Goal: Task Accomplishment & Management: Complete application form

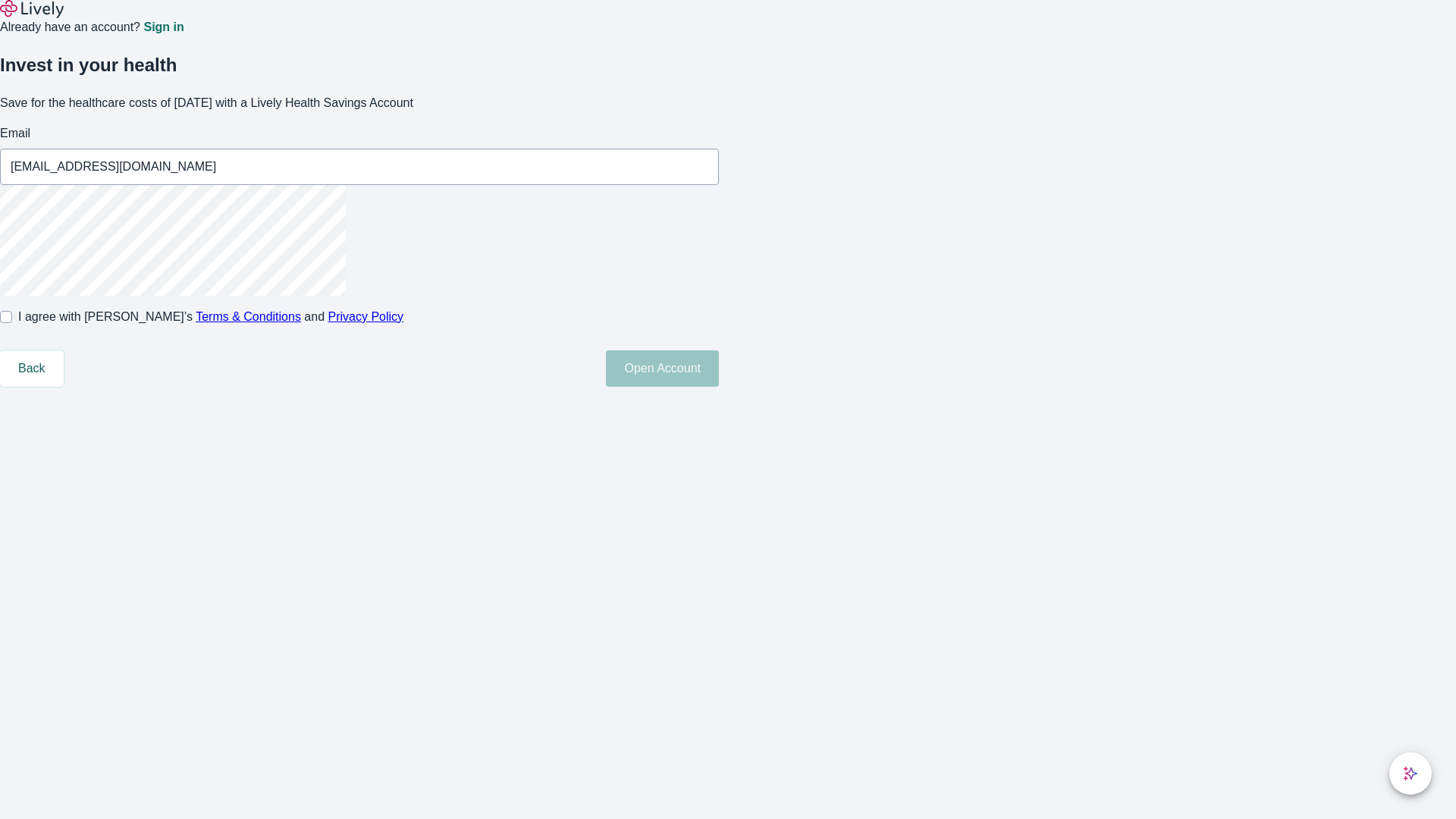
click at [12, 323] on input "I agree with Lively’s Terms & Conditions and Privacy Policy" at bounding box center [6, 317] width 12 height 12
checkbox input "true"
click at [719, 387] on button "Open Account" at bounding box center [662, 367] width 113 height 36
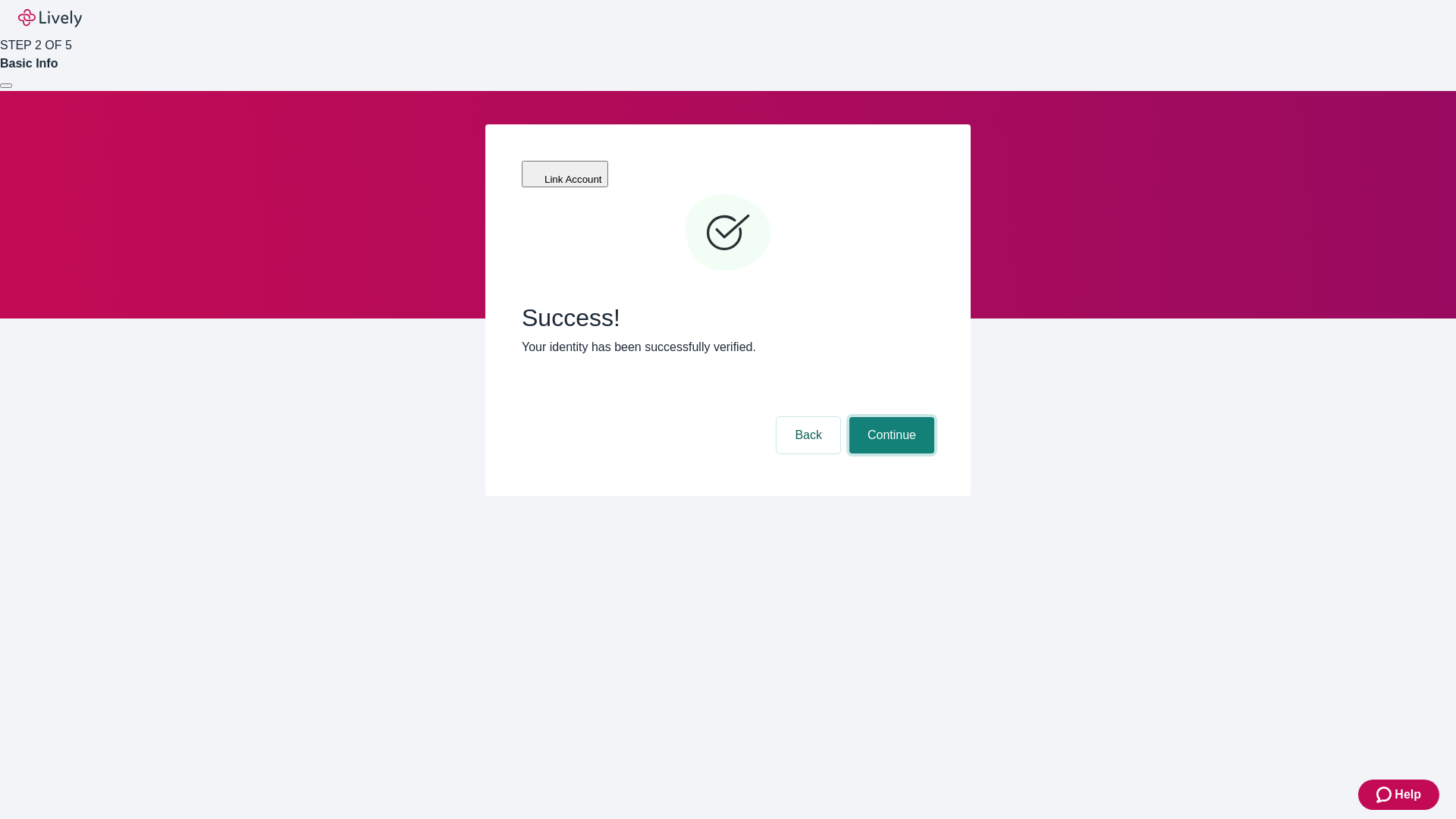
click at [890, 417] on button "Continue" at bounding box center [892, 435] width 85 height 36
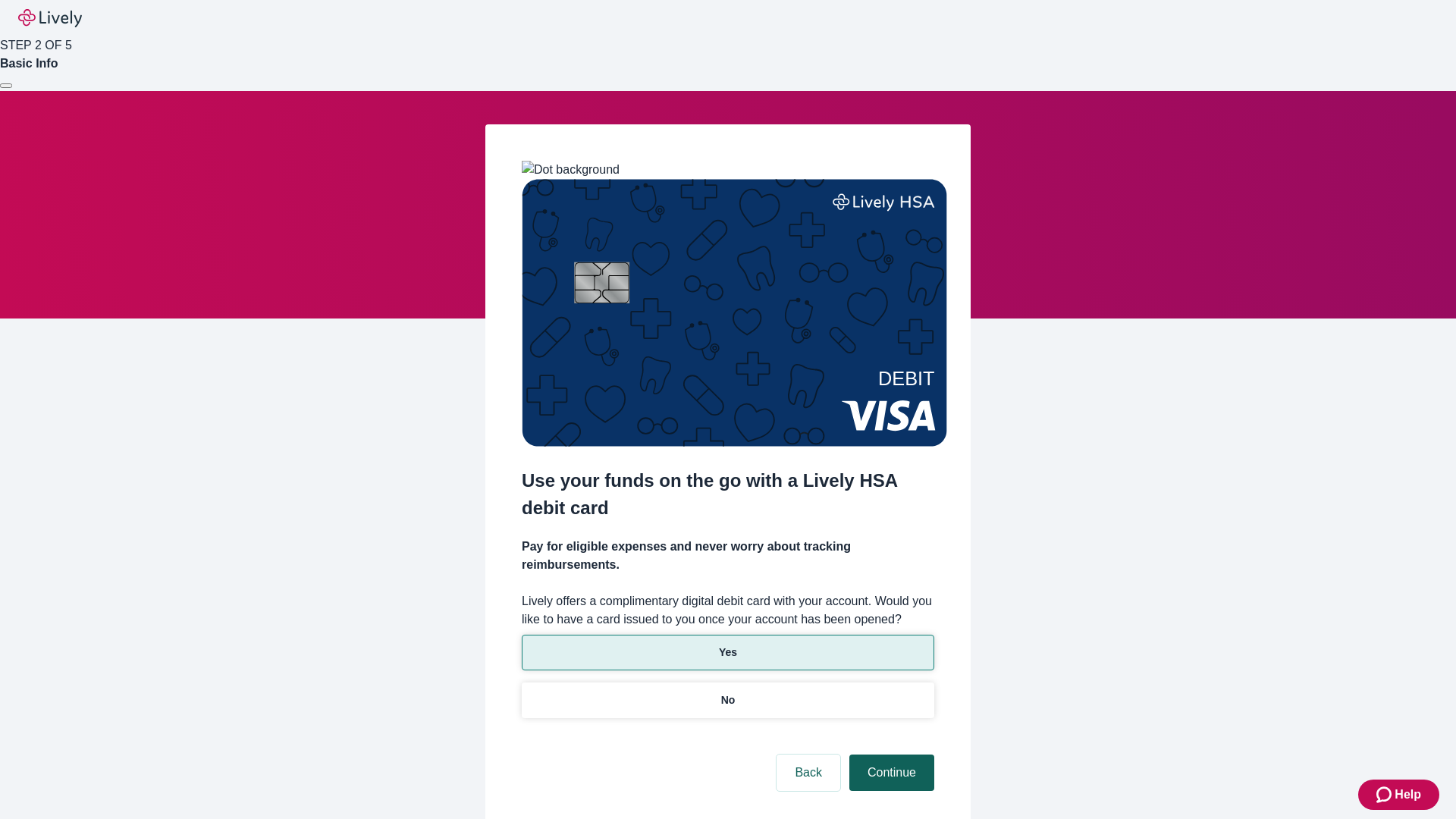
click at [727, 693] on p "No" at bounding box center [729, 700] width 15 height 16
click at [890, 754] on button "Continue" at bounding box center [892, 772] width 85 height 36
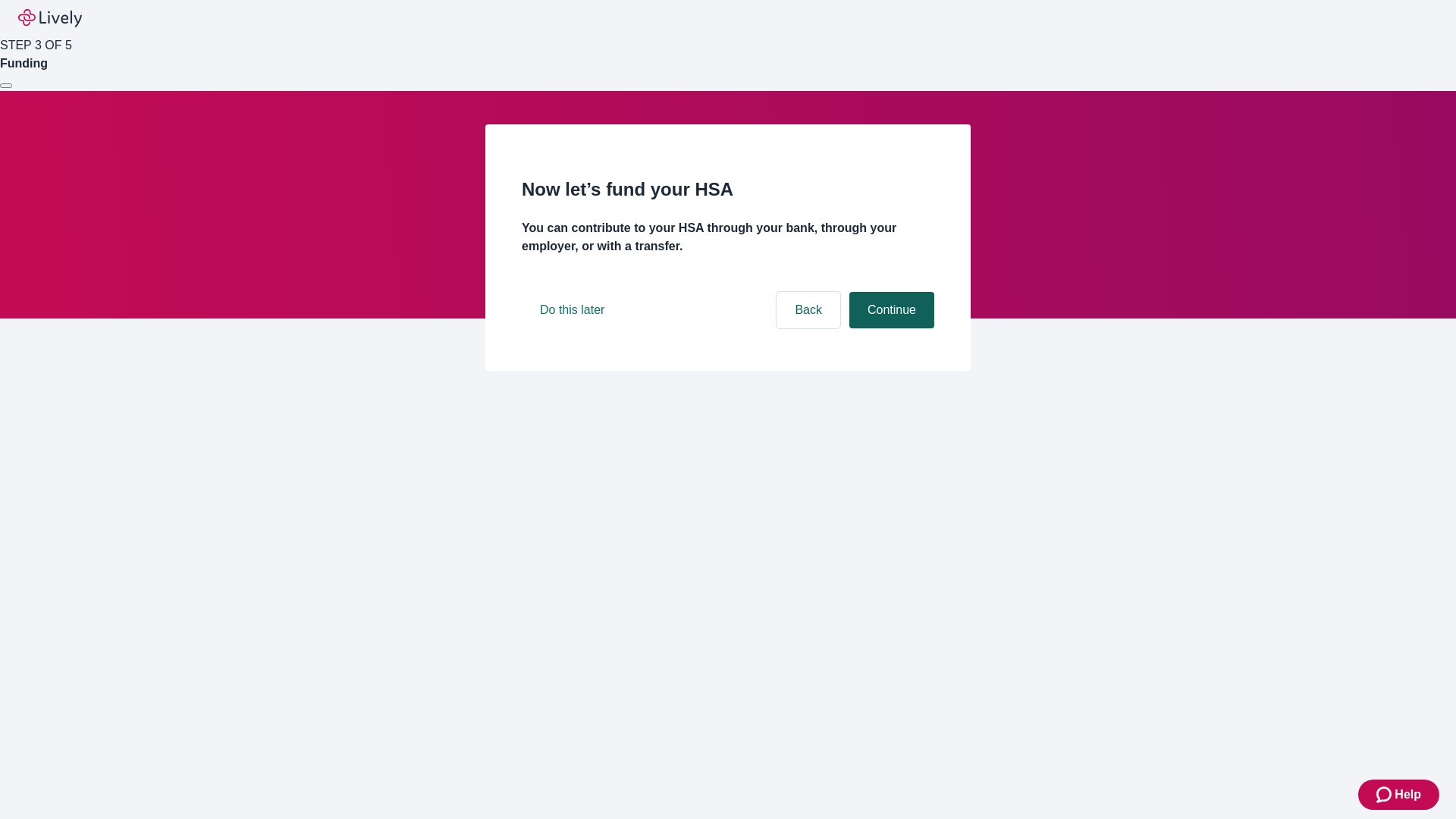
click at [890, 328] on button "Continue" at bounding box center [892, 309] width 85 height 36
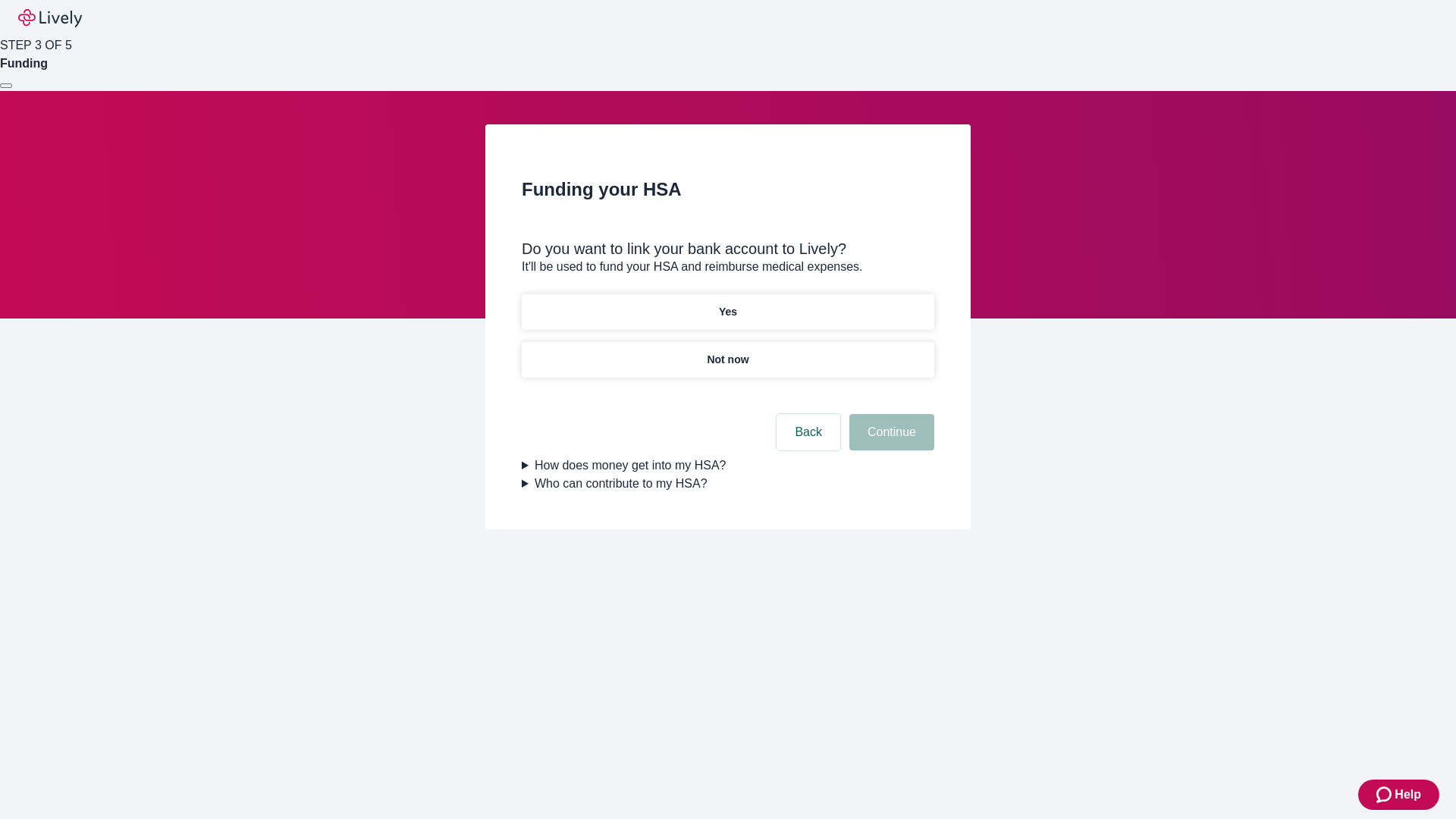
click at [727, 352] on p "Not now" at bounding box center [727, 359] width 42 height 16
click at [890, 441] on button "Continue" at bounding box center [892, 431] width 85 height 36
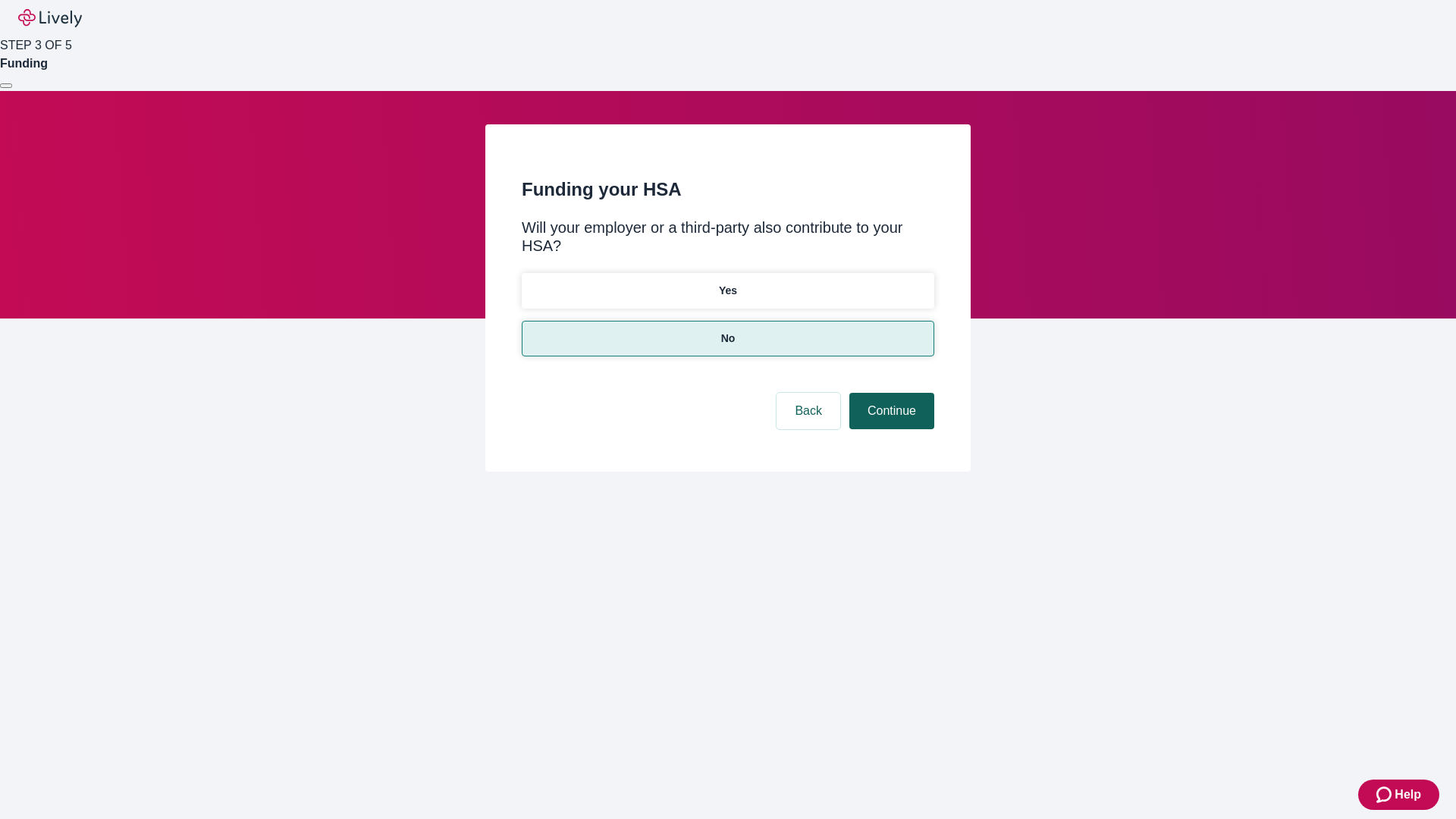
click at [890, 392] on button "Continue" at bounding box center [892, 410] width 85 height 36
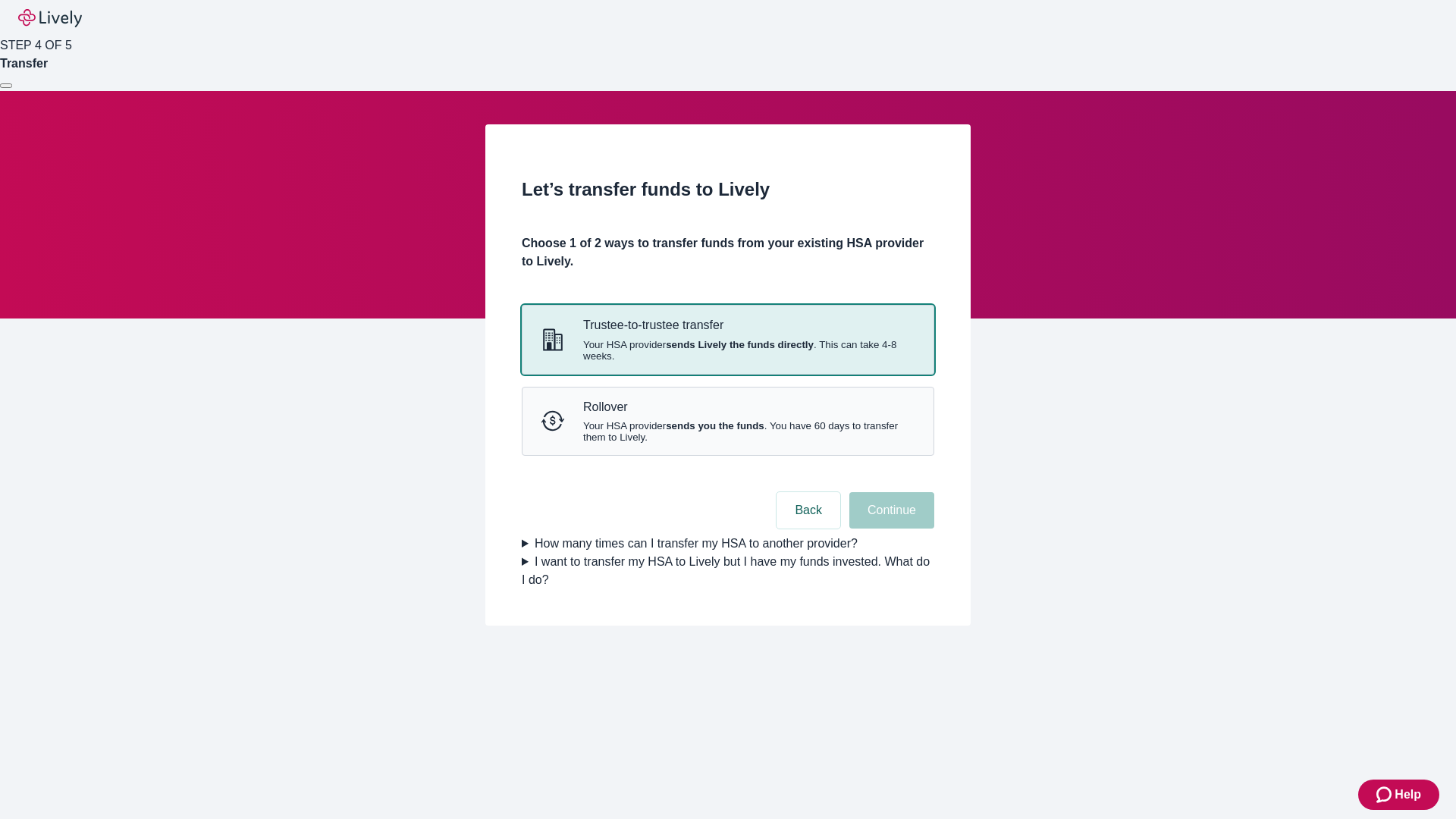
click at [727, 350] on strong "sends Lively the funds directly" at bounding box center [740, 344] width 148 height 11
click at [890, 528] on button "Continue" at bounding box center [892, 510] width 85 height 36
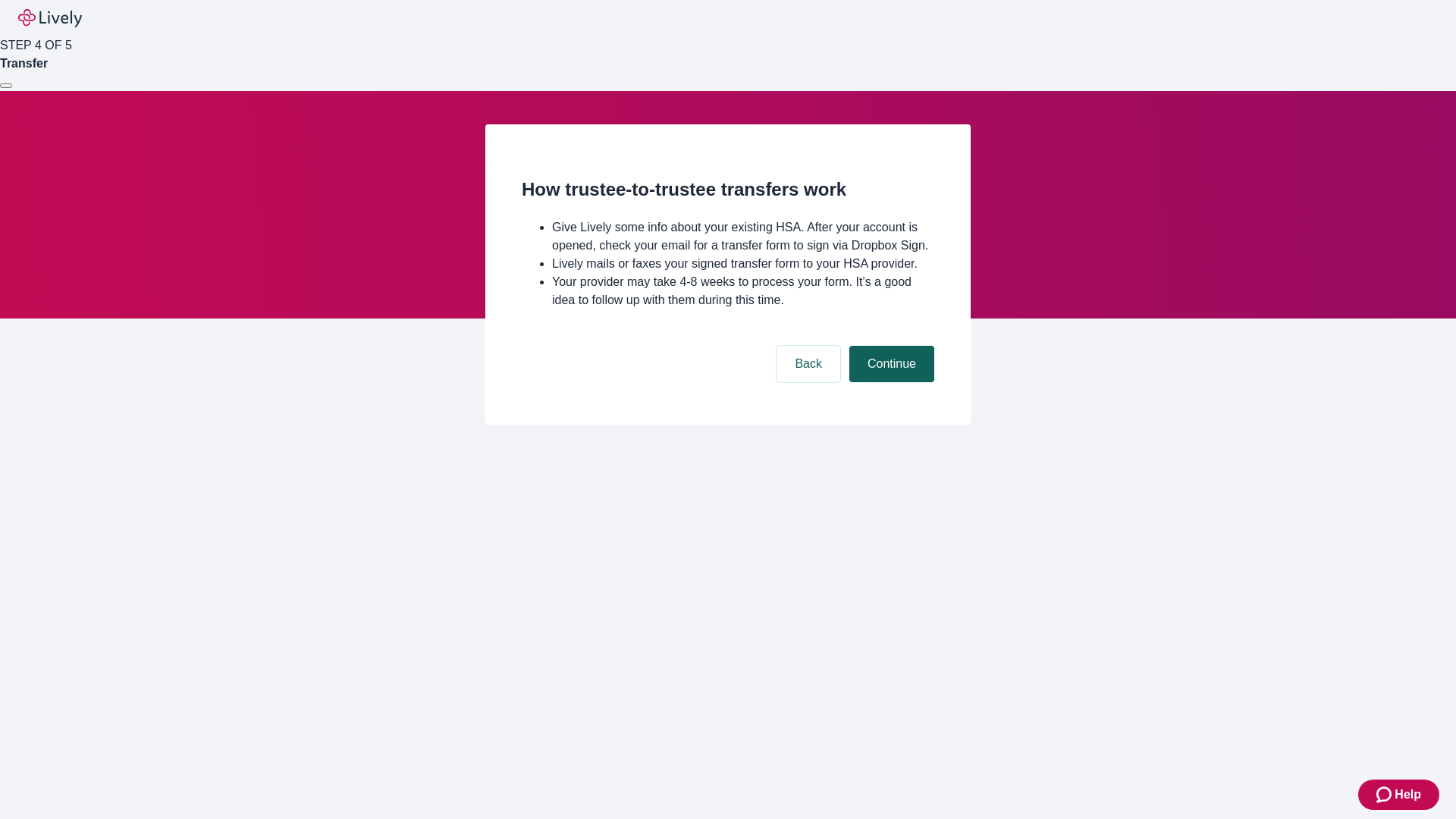
click at [890, 382] on button "Continue" at bounding box center [892, 363] width 85 height 36
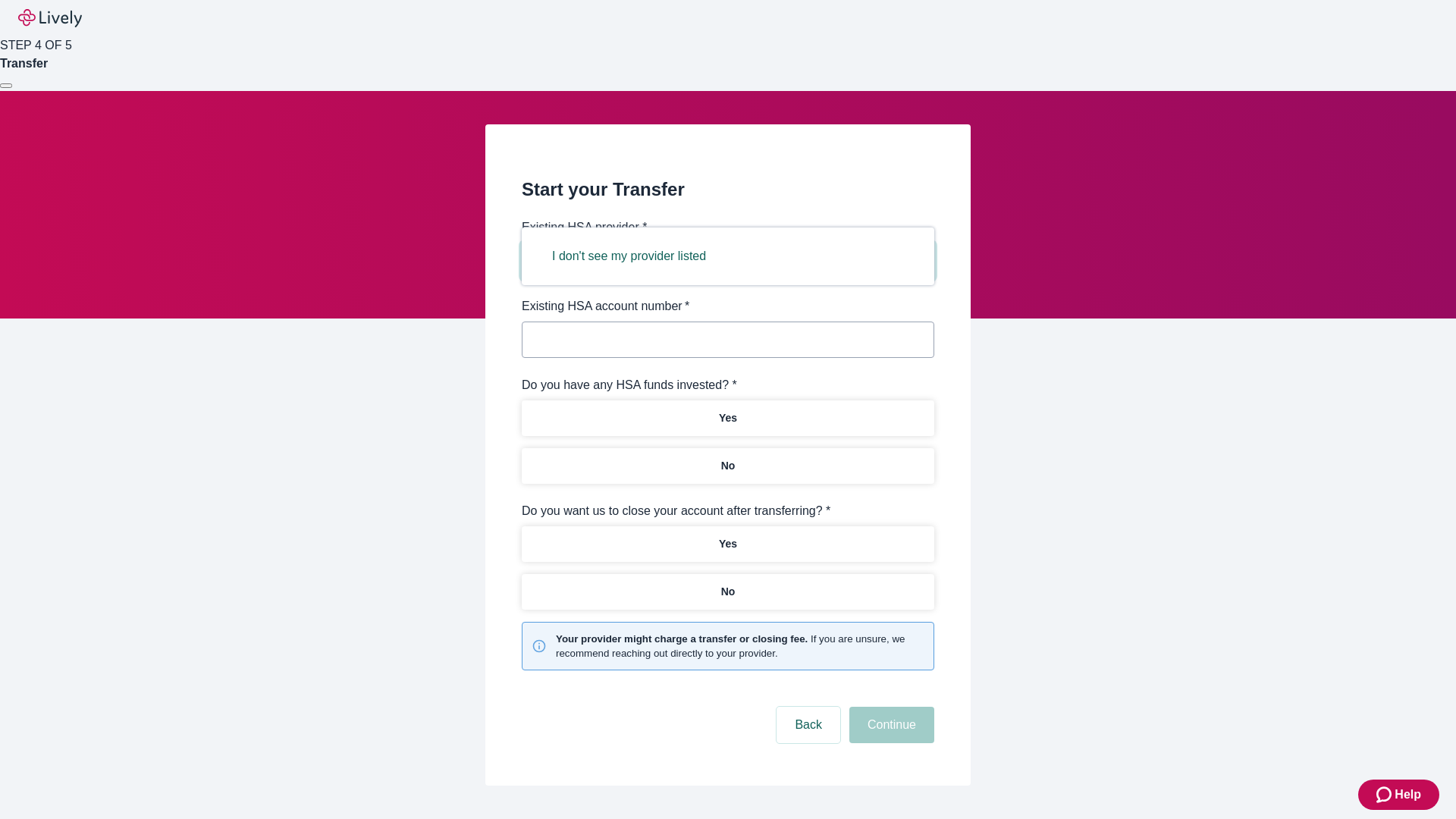
click at [634, 256] on button "I don't see my provider listed" at bounding box center [629, 256] width 190 height 36
type input "Other"
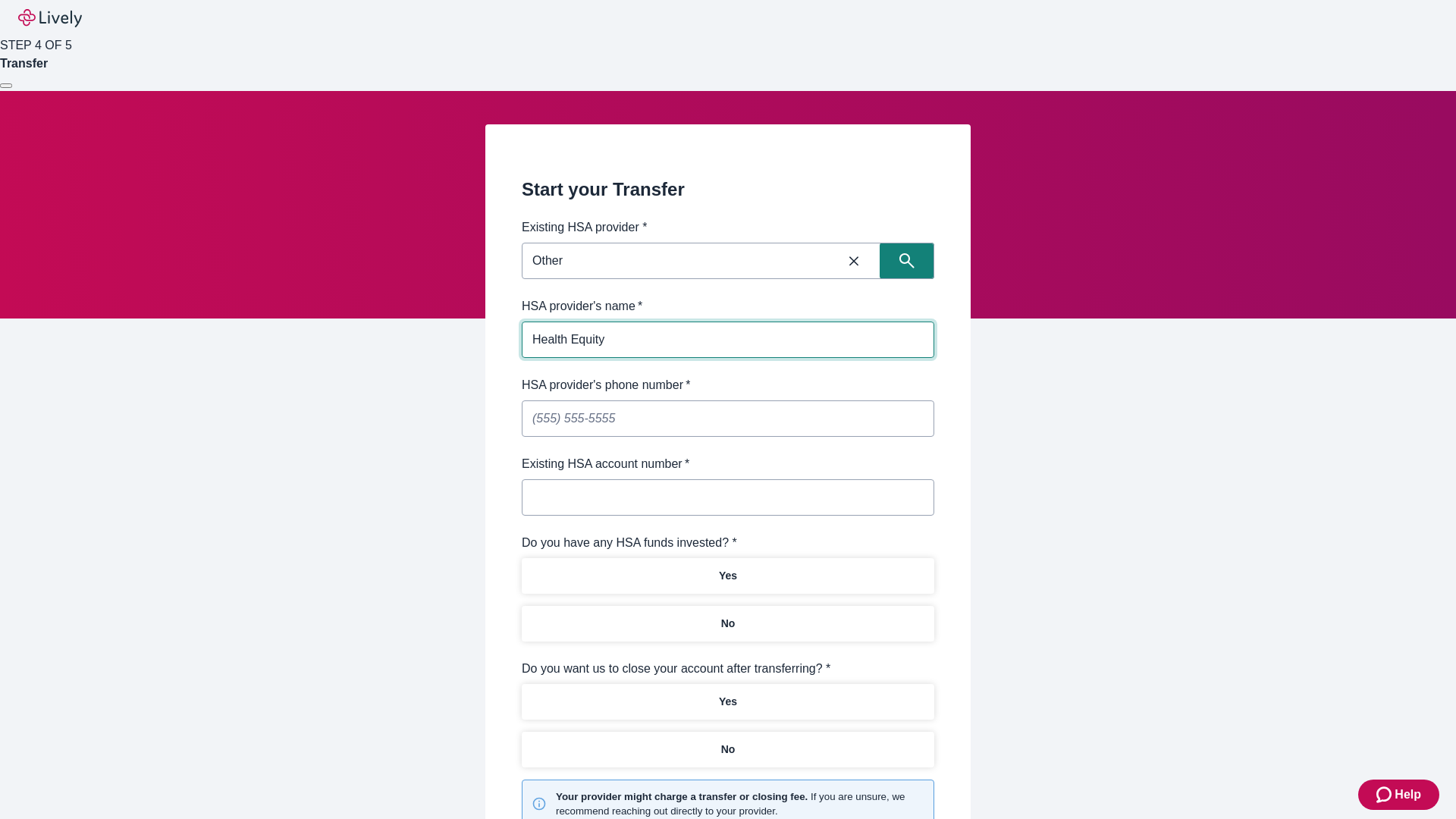
type input "Health Equity"
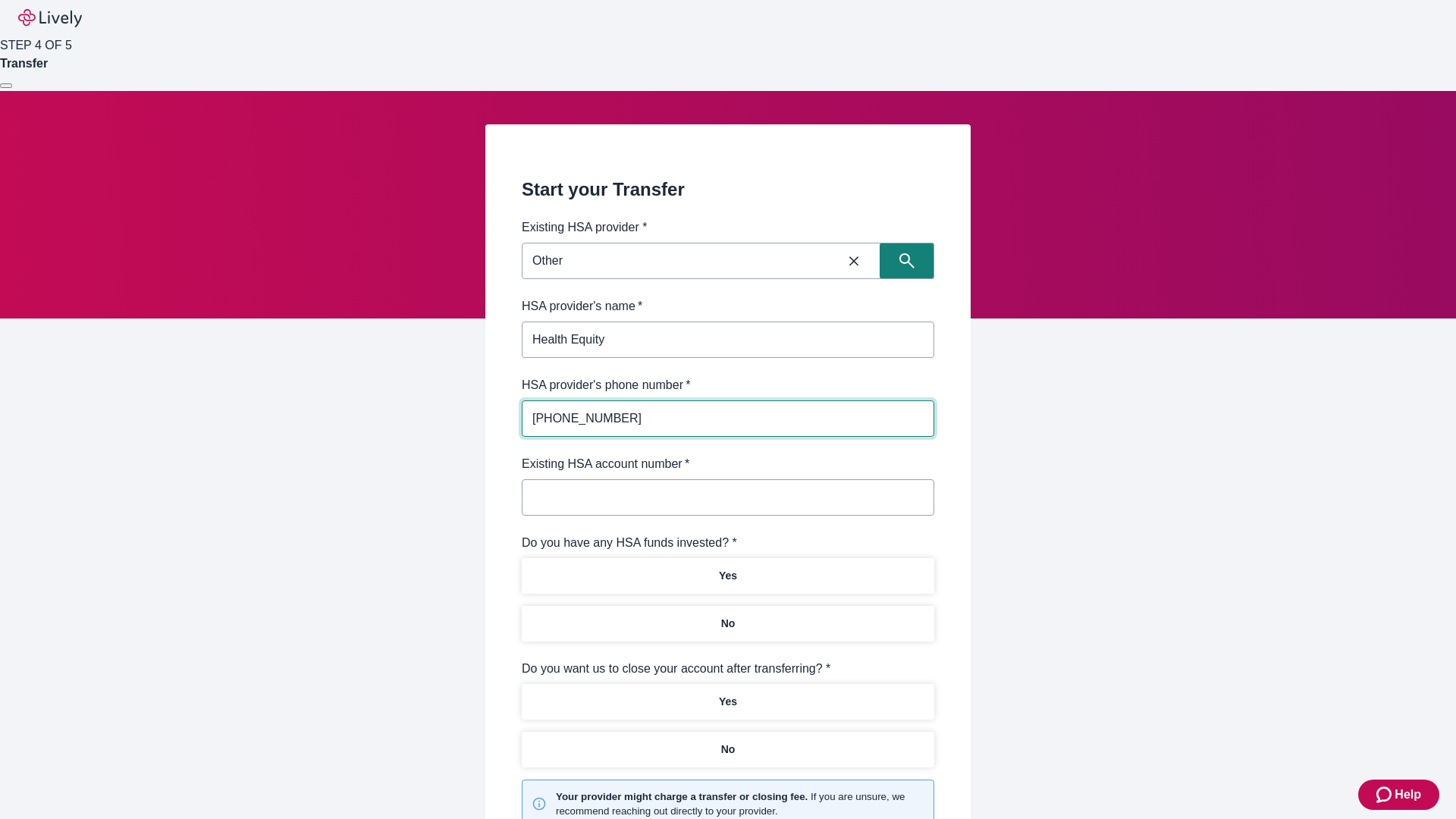
type input "(434) 343-4344"
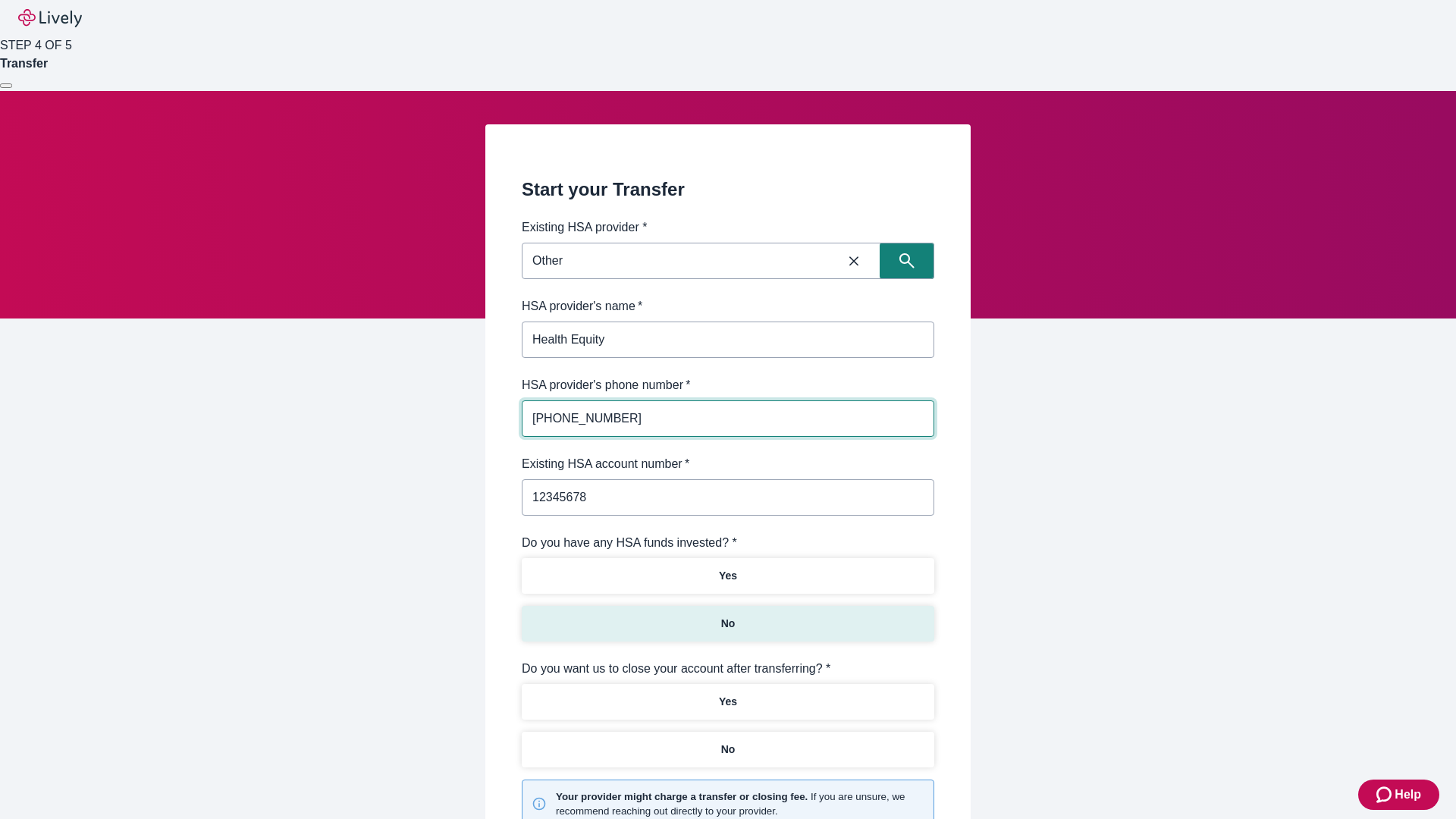
type input "12345678"
click at [727, 616] on p "No" at bounding box center [729, 623] width 15 height 16
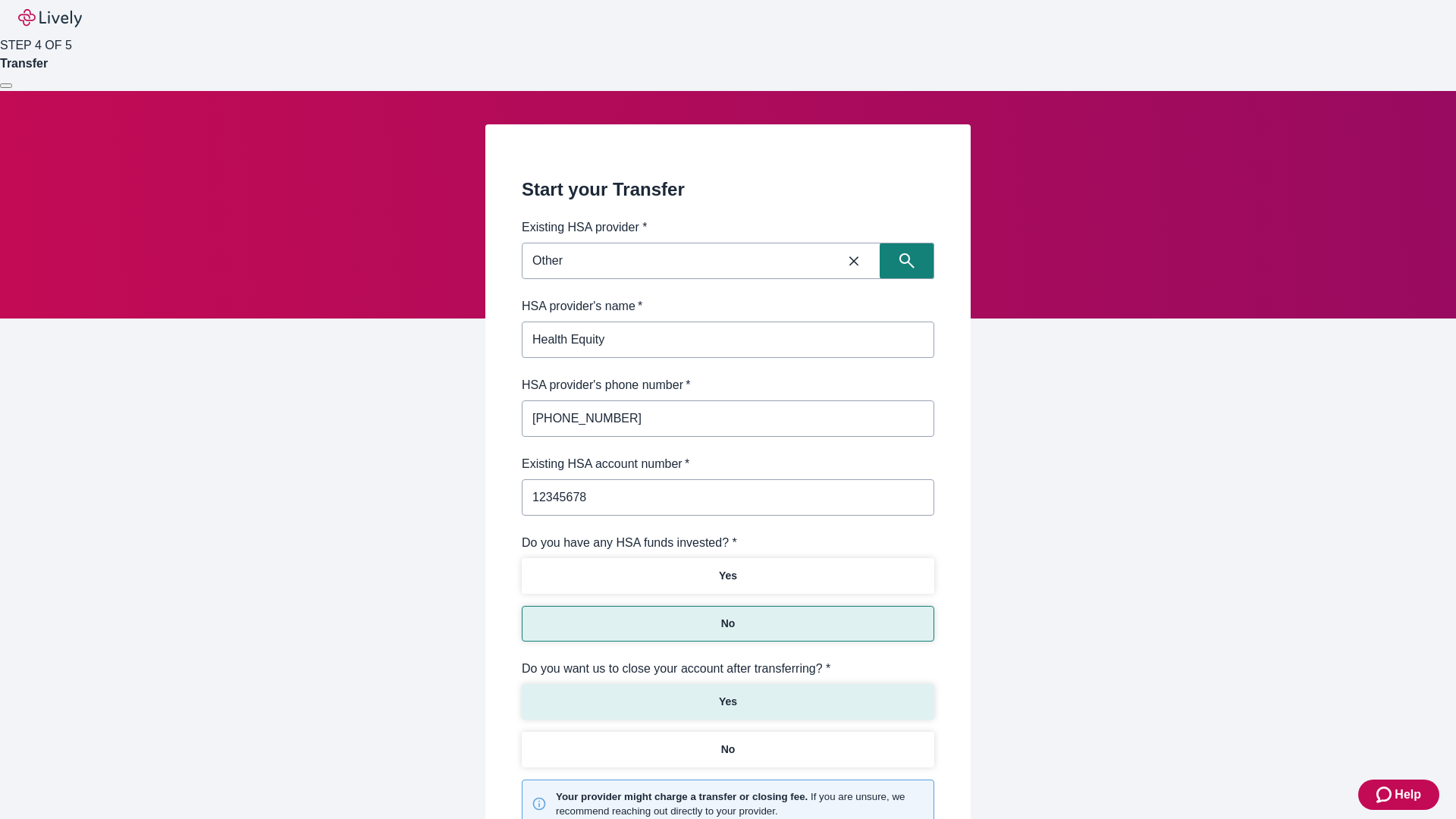
click at [727, 693] on p "Yes" at bounding box center [728, 701] width 18 height 16
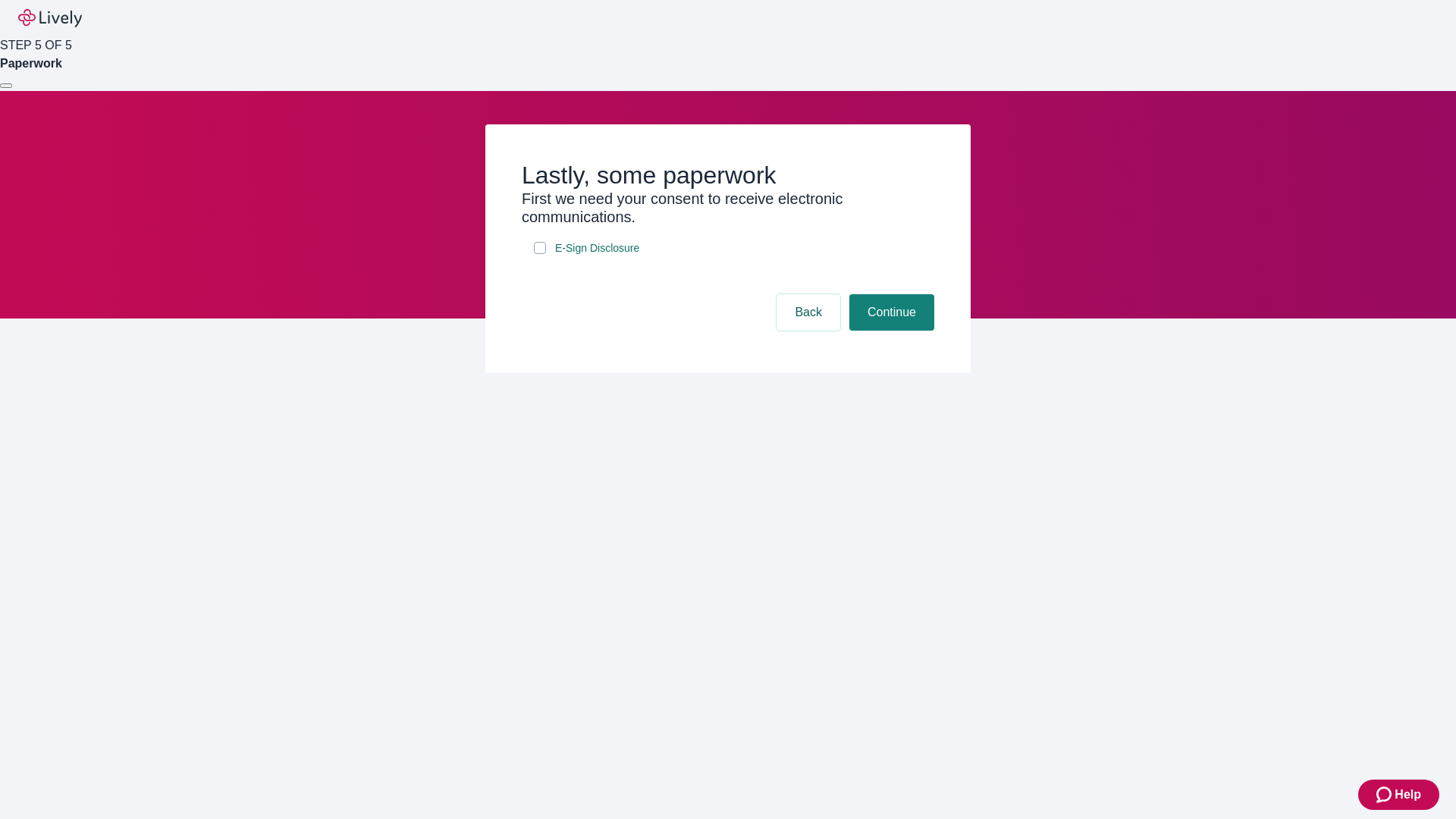
click at [540, 254] on input "E-Sign Disclosure" at bounding box center [540, 247] width 12 height 12
checkbox input "true"
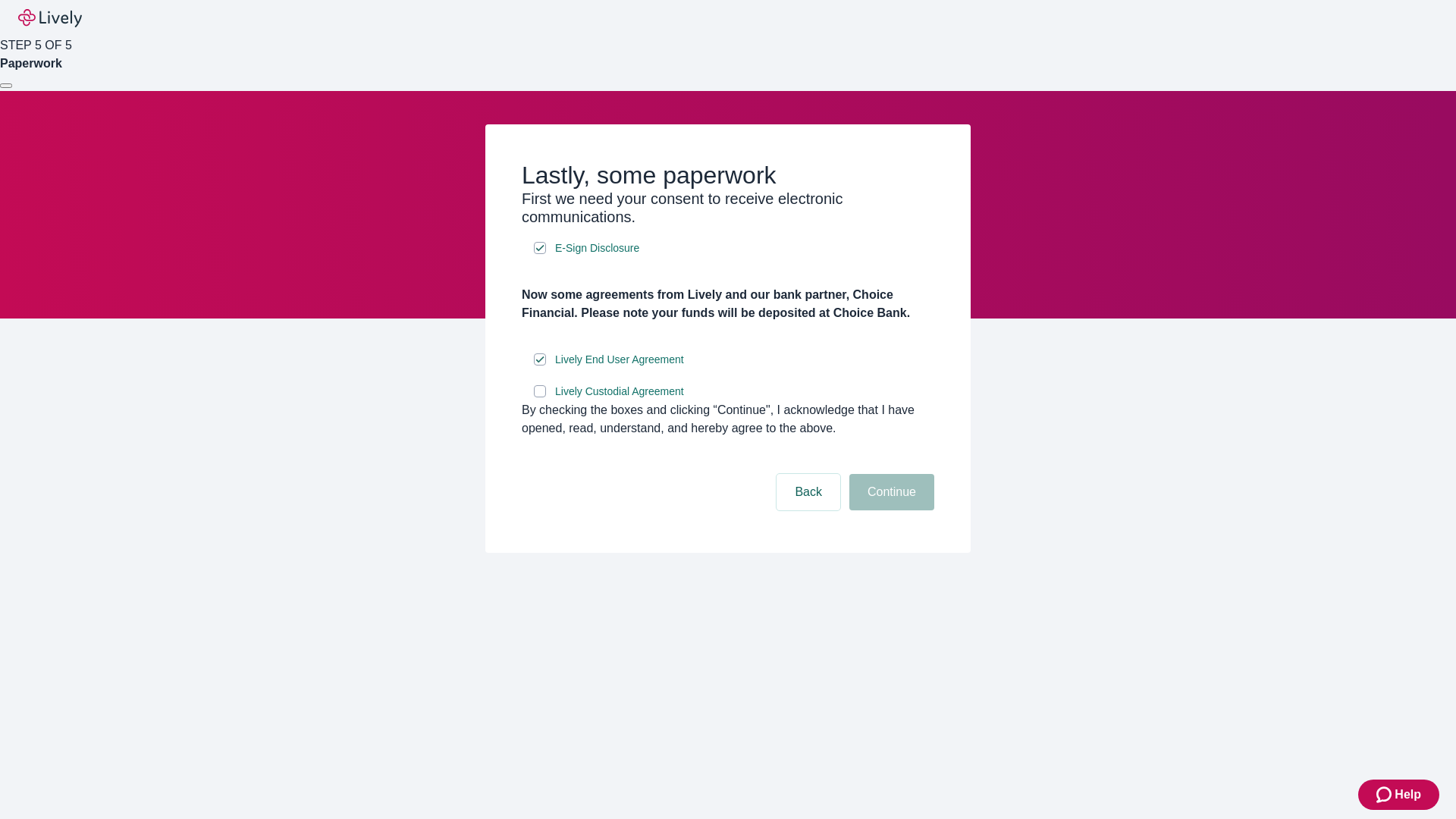
click at [540, 397] on input "Lively Custodial Agreement" at bounding box center [540, 391] width 12 height 12
checkbox input "true"
click at [890, 511] on button "Continue" at bounding box center [892, 491] width 85 height 36
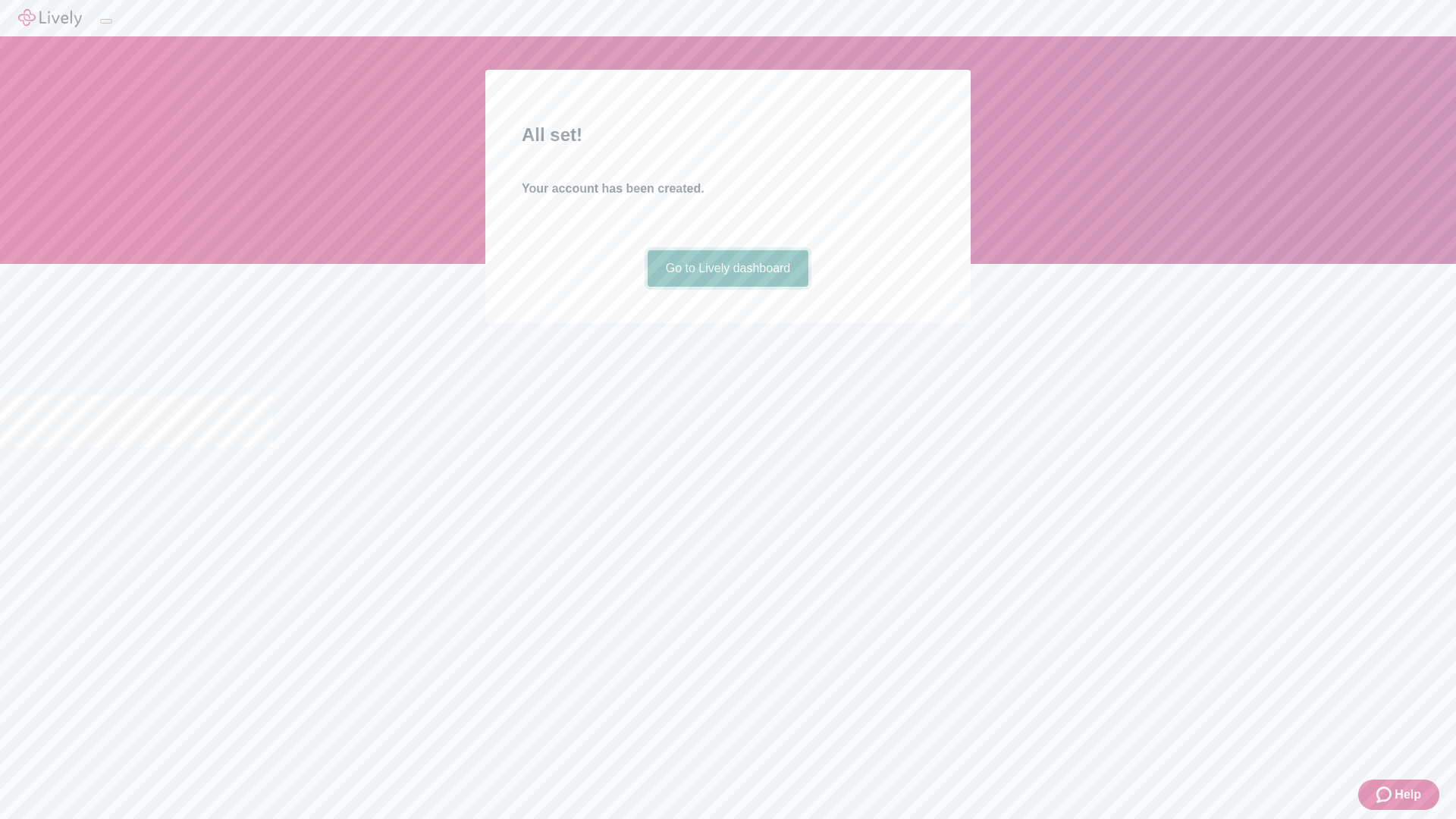
click at [727, 286] on link "Go to Lively dashboard" at bounding box center [728, 268] width 162 height 36
